Goal: Answer question/provide support

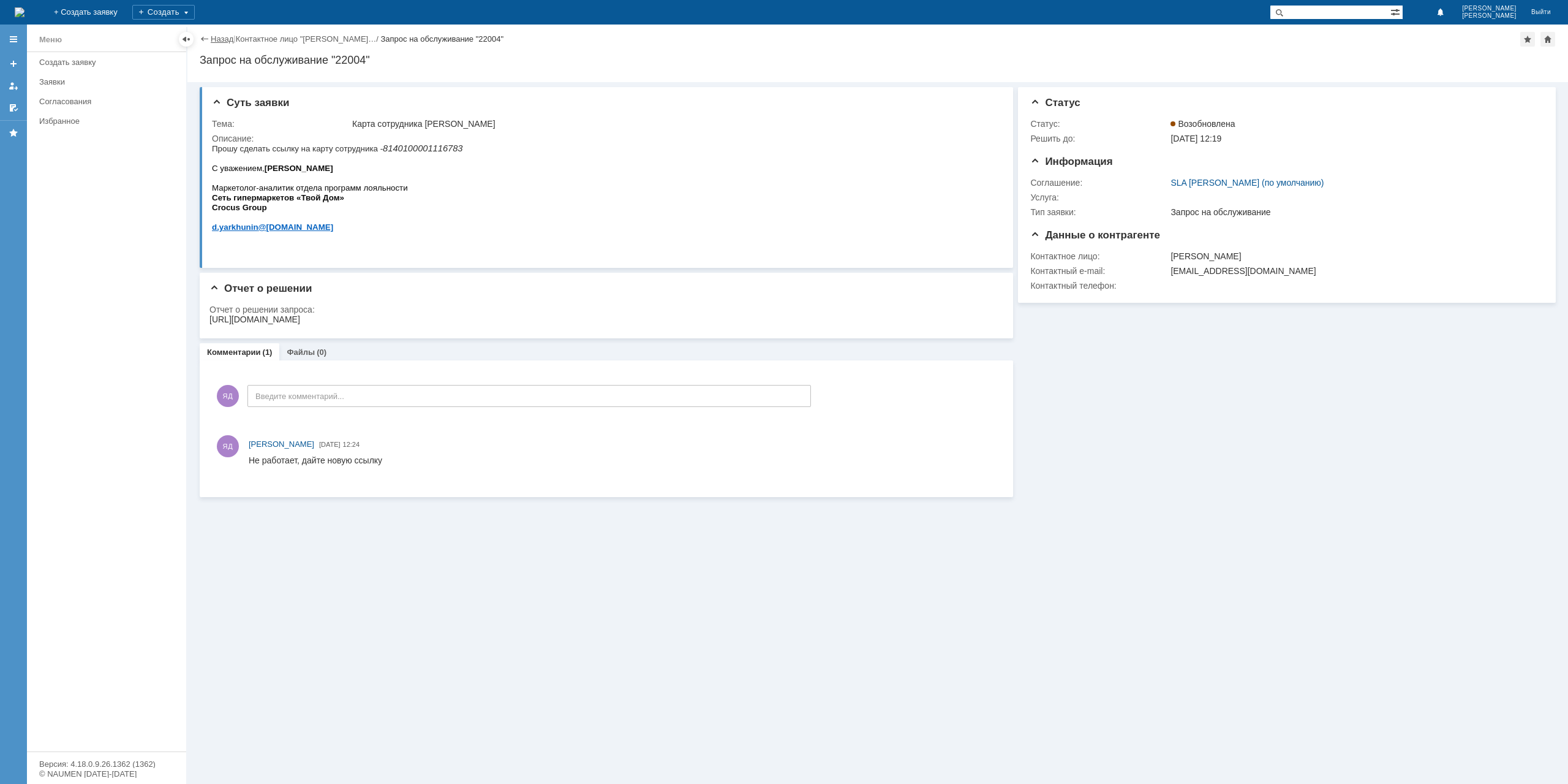
click at [217, 38] on link "Назад" at bounding box center [221, 39] width 23 height 9
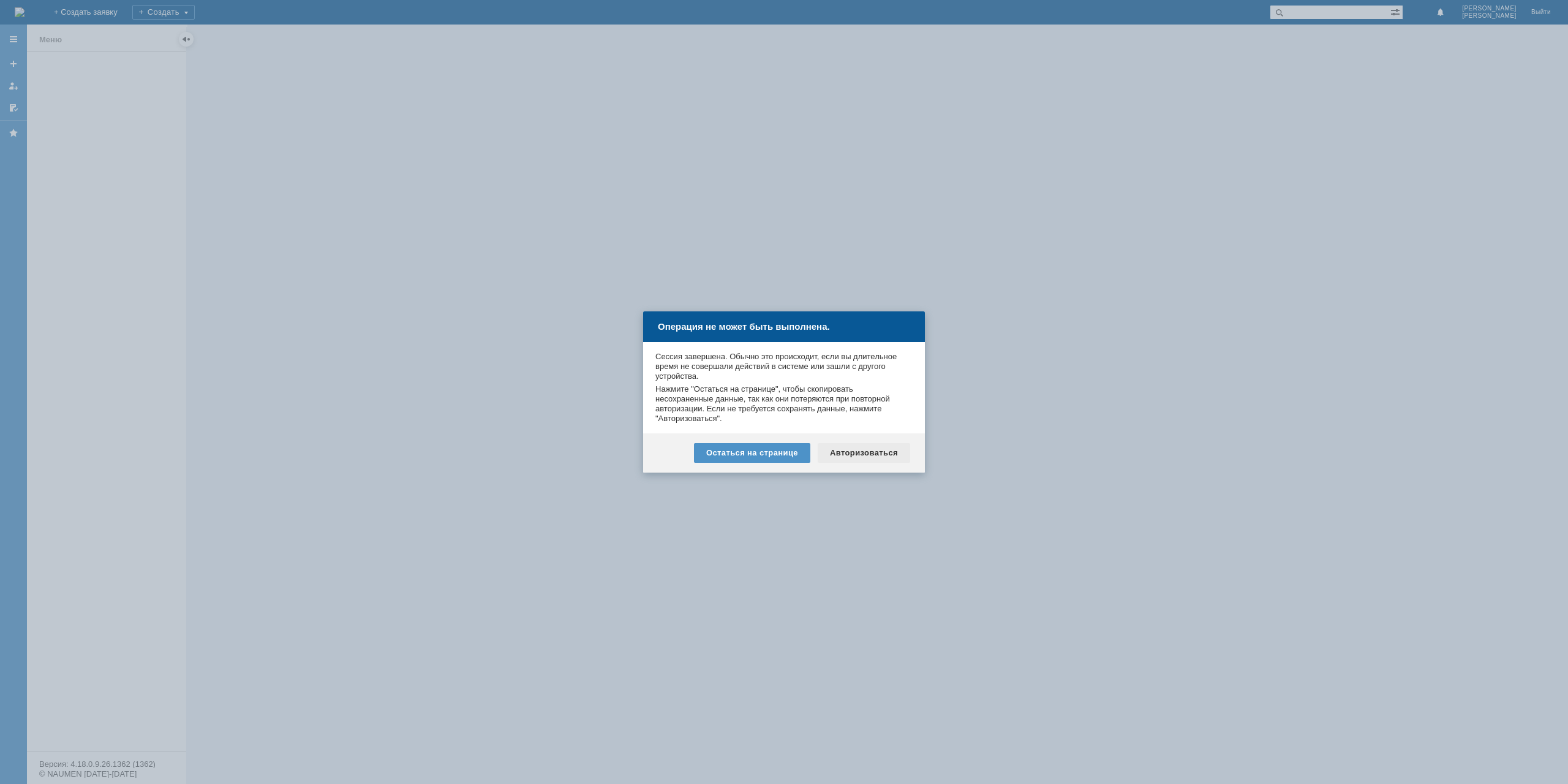
click at [864, 451] on div "Авторизоваться" at bounding box center [863, 452] width 92 height 19
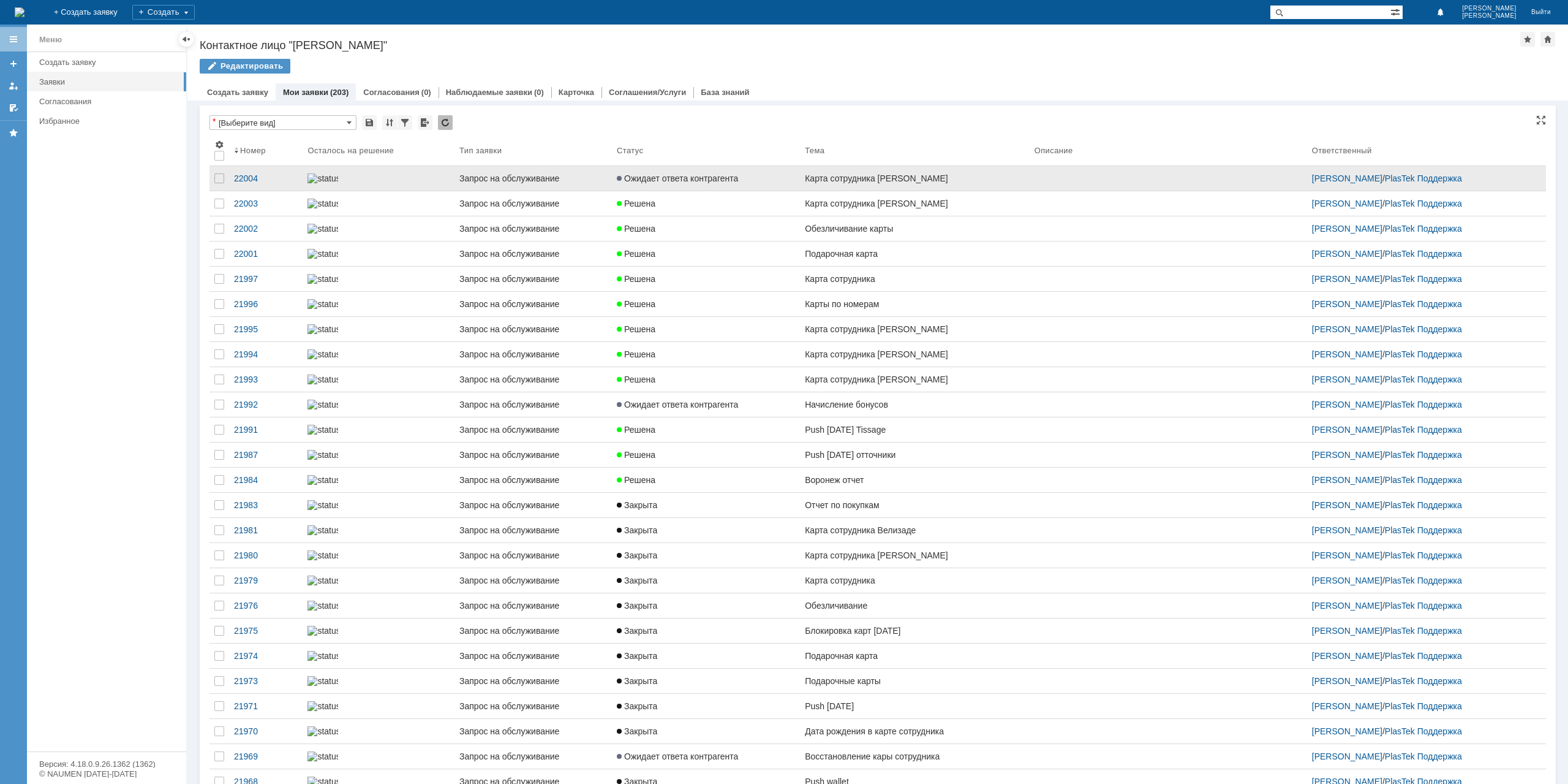
click at [733, 179] on span "Ожидает ответа контрагента" at bounding box center [677, 178] width 121 height 10
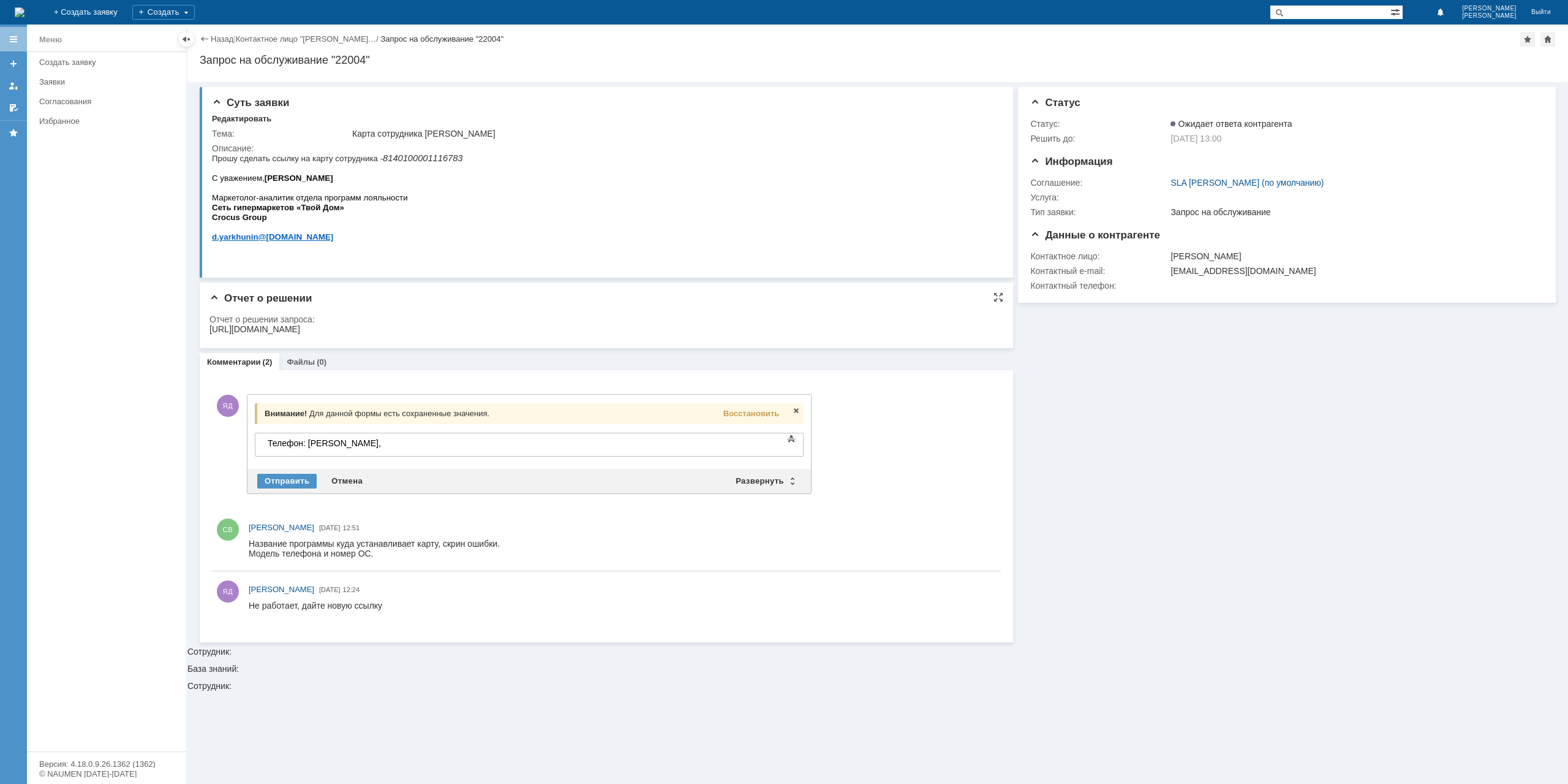
drag, startPoint x: 876, startPoint y: 328, endPoint x: 216, endPoint y: 332, distance: 660.0
click at [210, 330] on html "[URL][DOMAIN_NAME]" at bounding box center [602, 329] width 785 height 11
copy div "[URL][DOMAIN_NAME]"
click at [422, 443] on div "Телефон: xiaomi," at bounding box center [355, 443] width 174 height 10
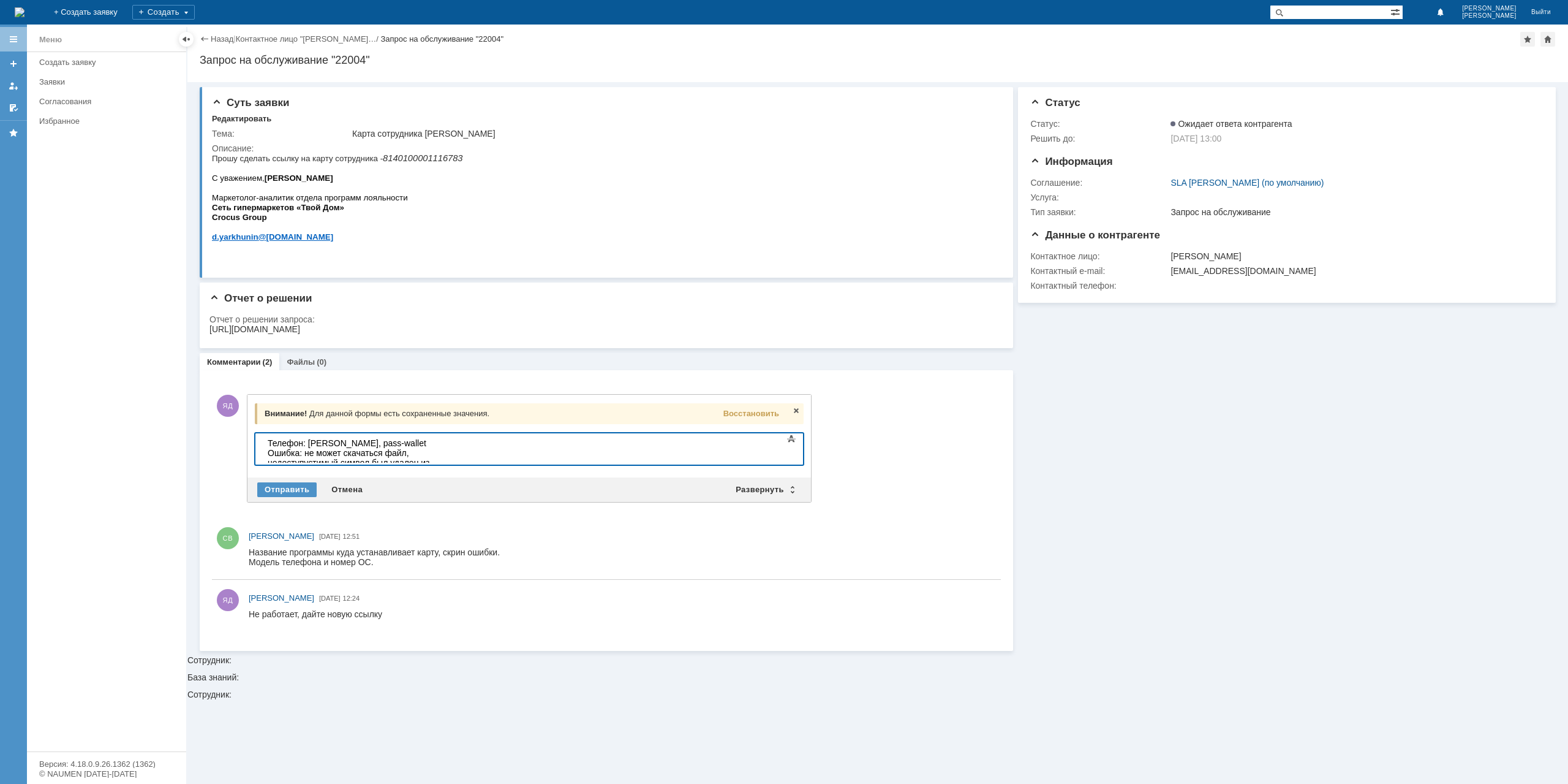
click at [436, 451] on div "Телефон: xiaomi, pass-wallet Ошибка: не может скачаться файл, недоступустимый с…" at bounding box center [355, 458] width 174 height 39
click at [439, 456] on div "Телефон: xiaomi, pass-wallet Ошибка: не может скачаться файл, недоступустимый с…" at bounding box center [355, 458] width 174 height 39
drag, startPoint x: 439, startPoint y: 456, endPoint x: 457, endPoint y: 456, distance: 18.0
click at [442, 456] on div "Телефон: xiaomi, pass-wallet Ошибка: не может скачаться файл, недоступустимый с…" at bounding box center [355, 458] width 174 height 39
click at [362, 452] on div "Телефон: xiaomi, pass-wallet Ошибка: не может скачаться файл, недоступустимый с…" at bounding box center [355, 458] width 174 height 39
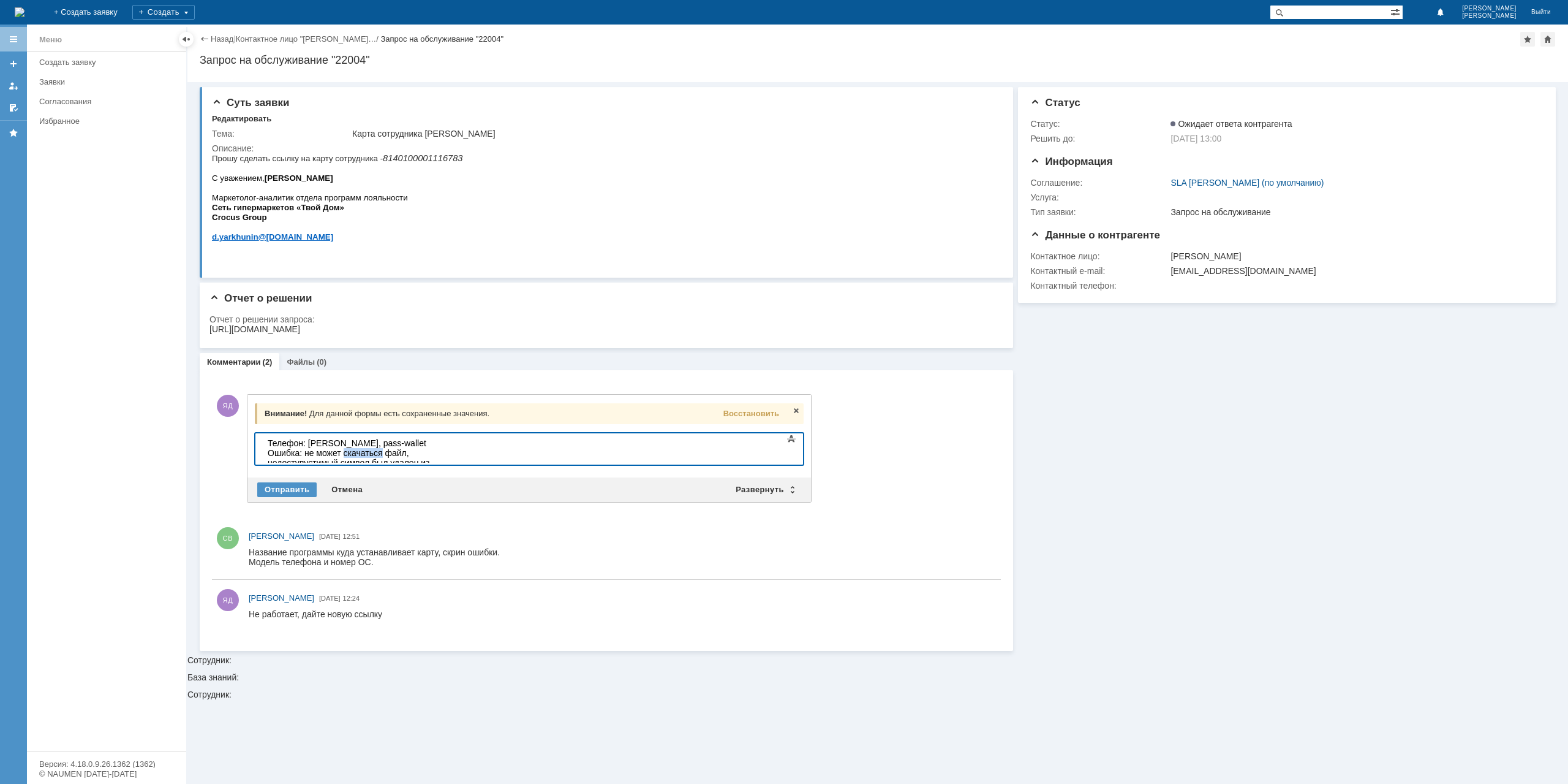
click at [371, 450] on div "Телефон: xiaomi, pass-wallet Ошибка: не может скачаться файл, недоступустимый с…" at bounding box center [355, 458] width 174 height 39
click at [374, 451] on div "Телефон: xiaomi, pass-wallet Ошибка: не может скачаться файл, недоступустимый с…" at bounding box center [355, 458] width 174 height 39
click at [425, 452] on div "Телефон: xiaomi, pass-wallet Ошибка: не скачивается файл, недоступустимый симво…" at bounding box center [355, 458] width 174 height 39
click at [442, 456] on div "Телефон: xiaomi, pass-wallet Ошибка: не скачивается файл, недопустимый символ б…" at bounding box center [355, 458] width 174 height 39
click at [395, 452] on div "Телефон: xiaomi, pass-wallet Ошибка: не скачивается файл, недопустимый символ б…" at bounding box center [355, 458] width 174 height 39
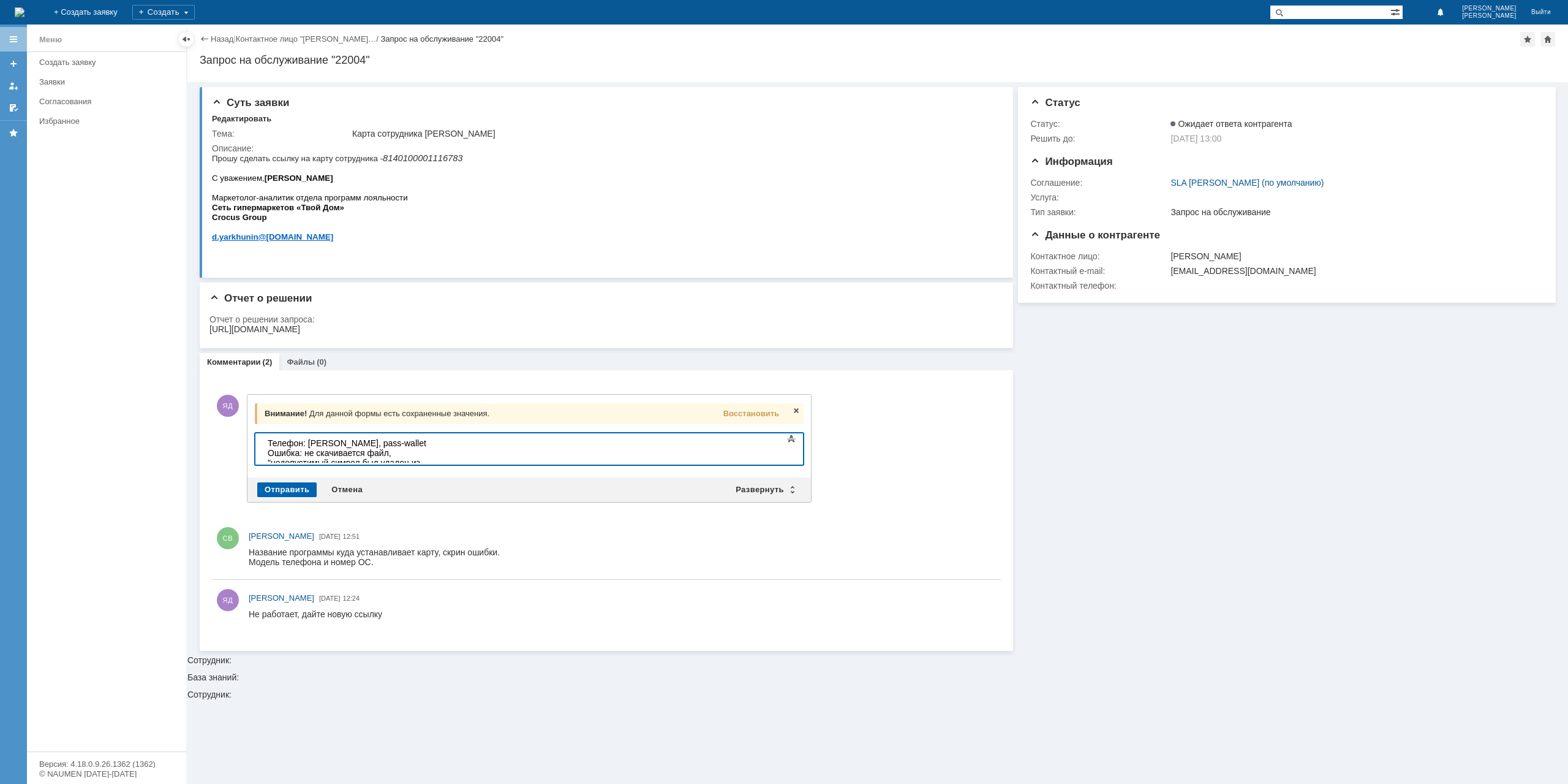
click at [303, 488] on div "Отправить" at bounding box center [287, 489] width 59 height 14
